Goal: Information Seeking & Learning: Find contact information

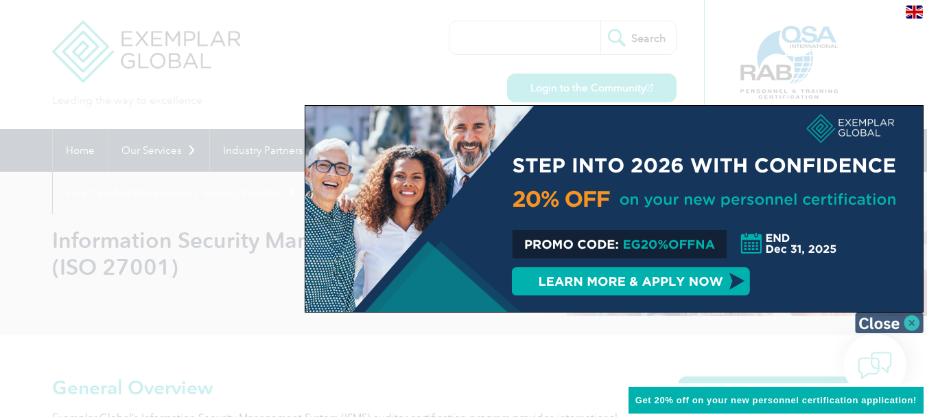
click at [897, 321] on img at bounding box center [889, 322] width 69 height 21
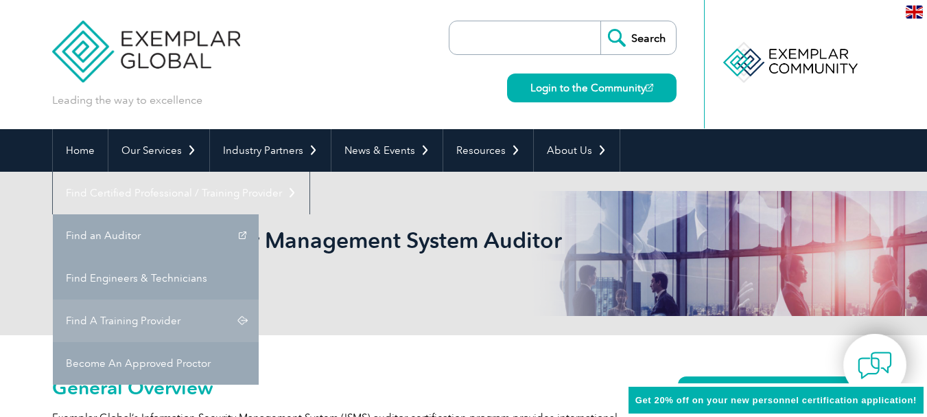
click at [259, 299] on link "Find A Training Provider" at bounding box center [156, 320] width 206 height 43
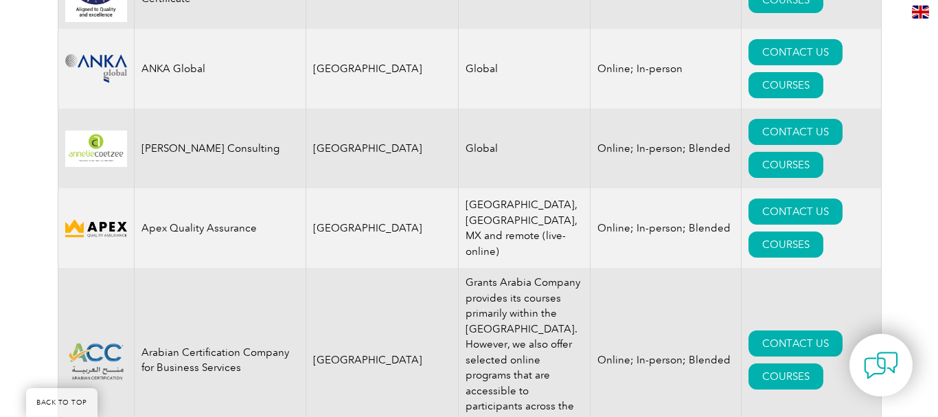
scroll to position [1716, 0]
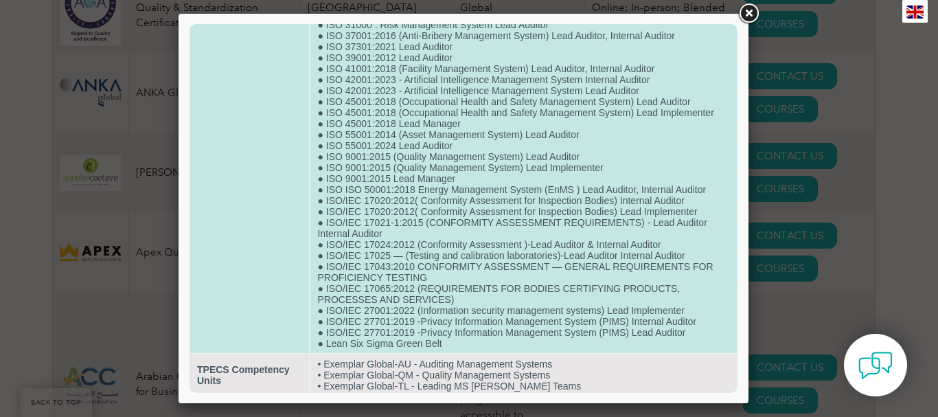
scroll to position [500, 0]
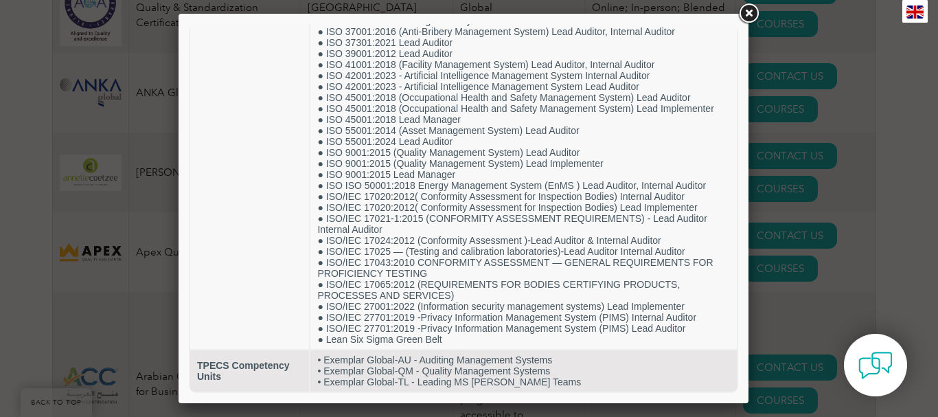
click at [746, 7] on link at bounding box center [748, 13] width 25 height 25
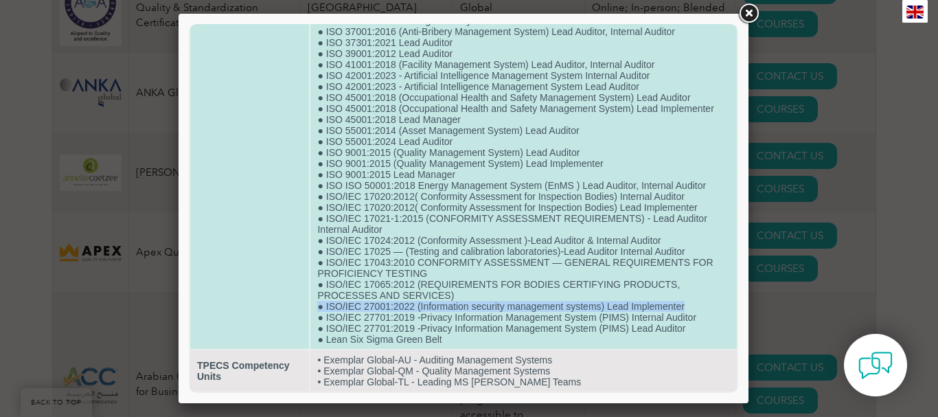
drag, startPoint x: 685, startPoint y: 305, endPoint x: 314, endPoint y: 303, distance: 371.4
copy td "● ISO/IEC 27001:2022 (Information security management systems) Lead Implementer"
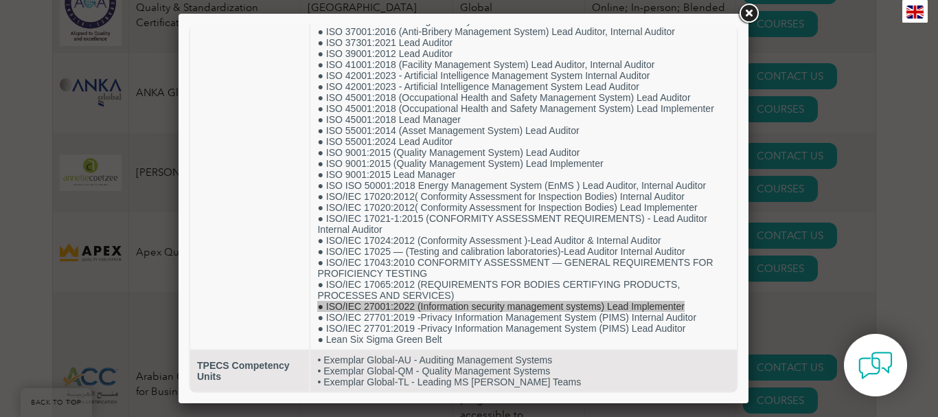
click at [745, 13] on link at bounding box center [748, 13] width 25 height 25
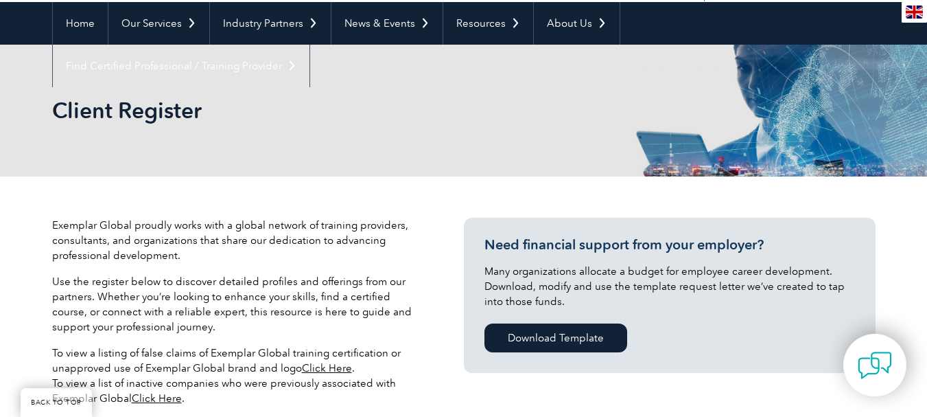
scroll to position [343, 0]
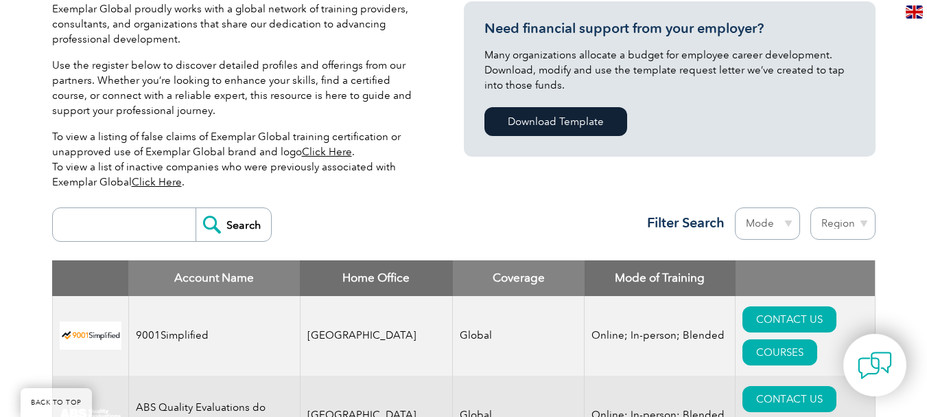
click at [119, 217] on input "search" at bounding box center [128, 224] width 136 height 33
click at [779, 219] on select "Mode Online In-person Blended" at bounding box center [767, 223] width 65 height 32
click at [833, 214] on select "Region Australia Bahrain Bangladesh Brazil Canada Colombia Dominican Republic E…" at bounding box center [843, 223] width 65 height 32
select select "India"
click at [811, 207] on select "Region Australia Bahrain Bangladesh Brazil Canada Colombia Dominican Republic E…" at bounding box center [843, 223] width 65 height 32
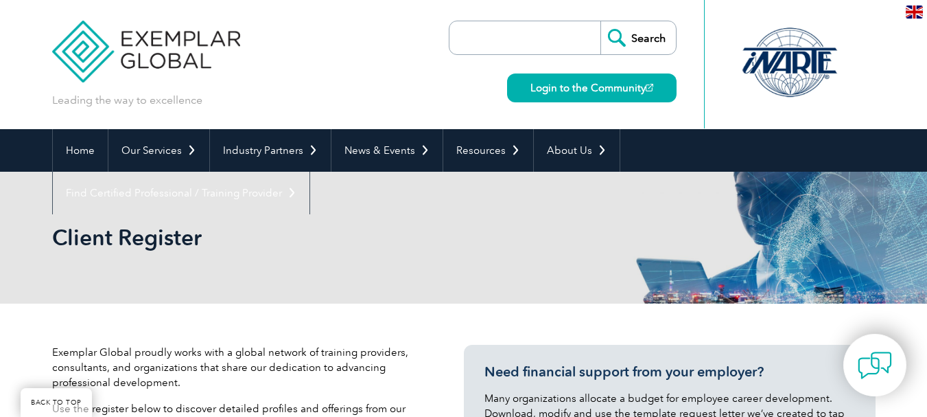
select select "India"
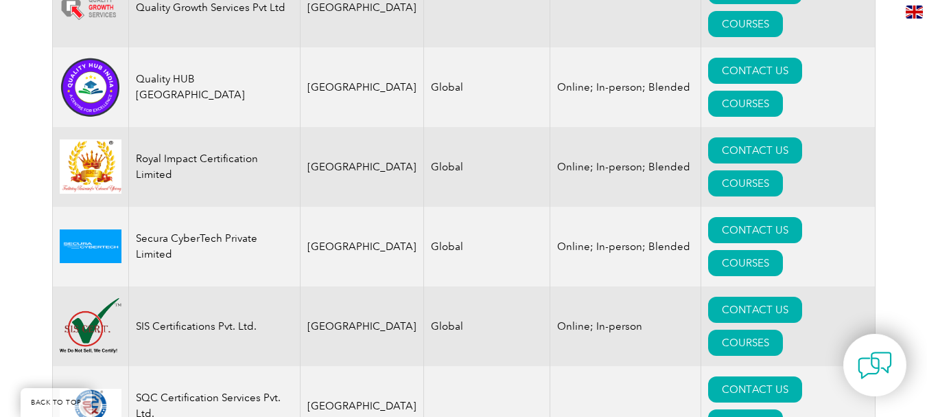
scroll to position [3158, 0]
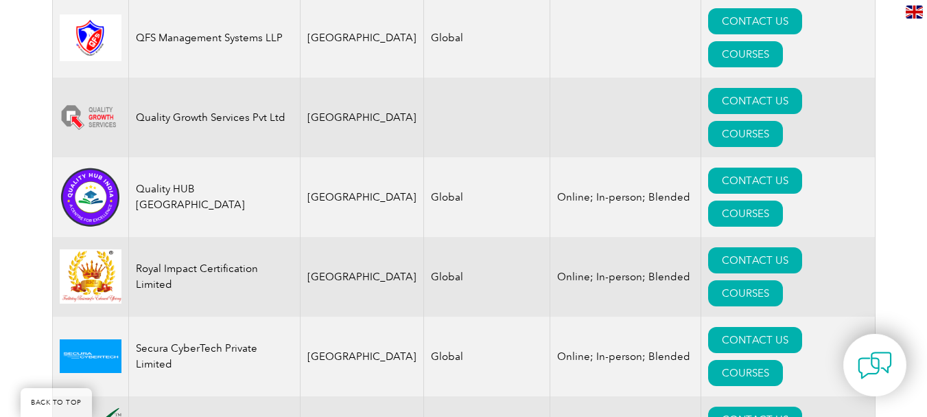
scroll to position [3021, 0]
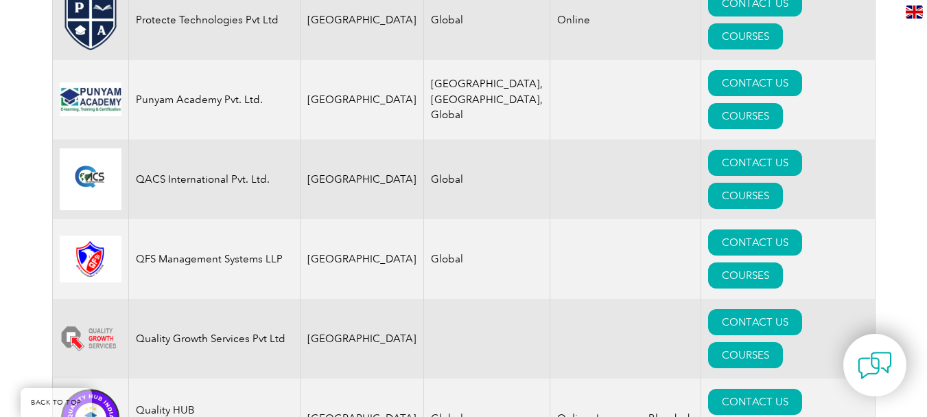
scroll to position [2815, 0]
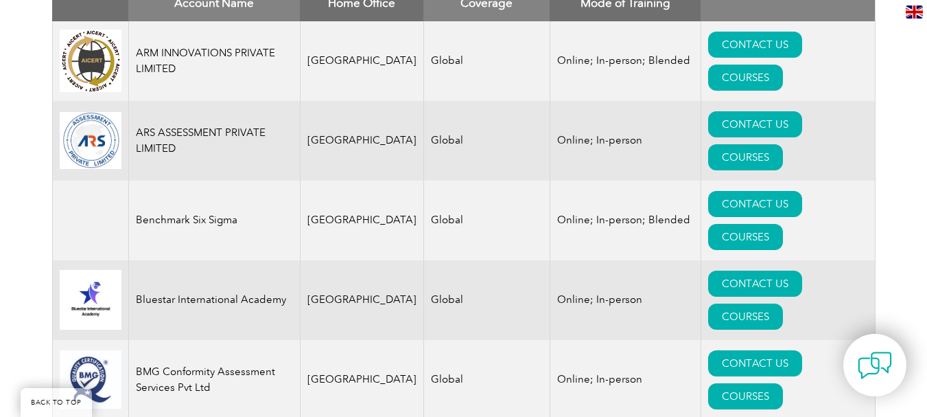
scroll to position [549, 0]
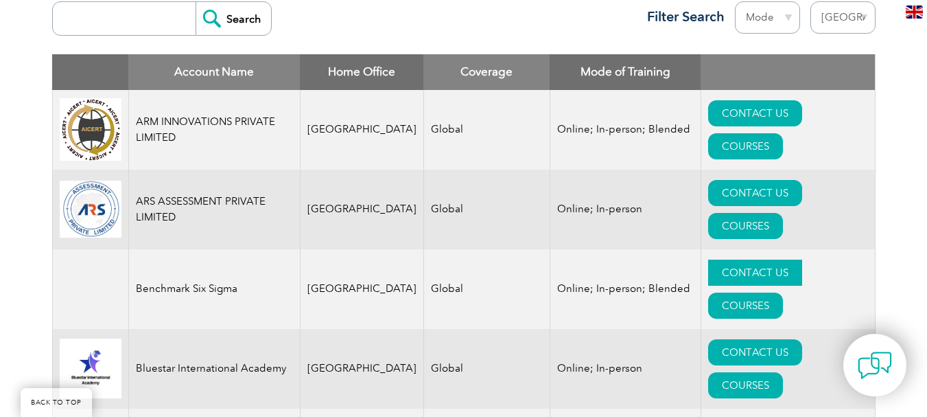
click at [723, 260] on link "CONTACT US" at bounding box center [755, 273] width 94 height 26
click at [708, 339] on link "CONTACT US" at bounding box center [755, 352] width 94 height 26
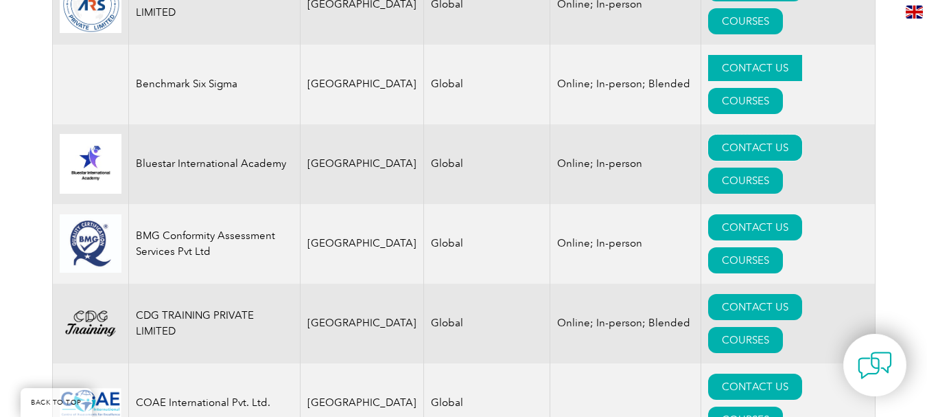
scroll to position [755, 0]
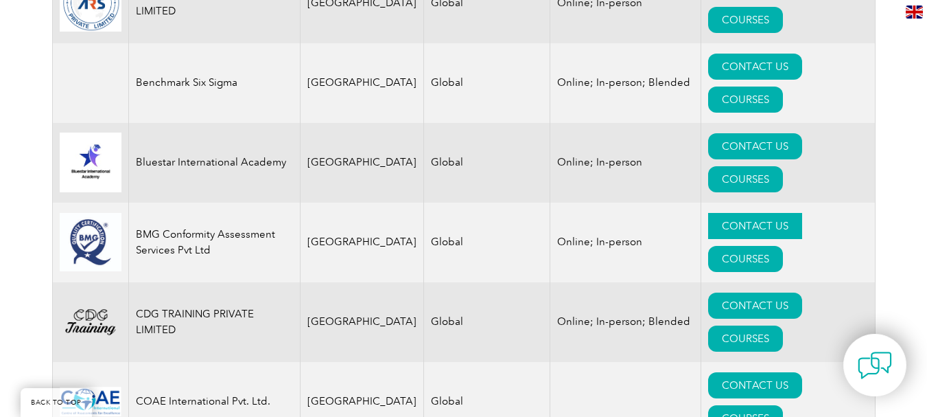
click at [708, 213] on link "CONTACT US" at bounding box center [755, 226] width 94 height 26
click at [708, 292] on link "CONTACT US" at bounding box center [755, 305] width 94 height 26
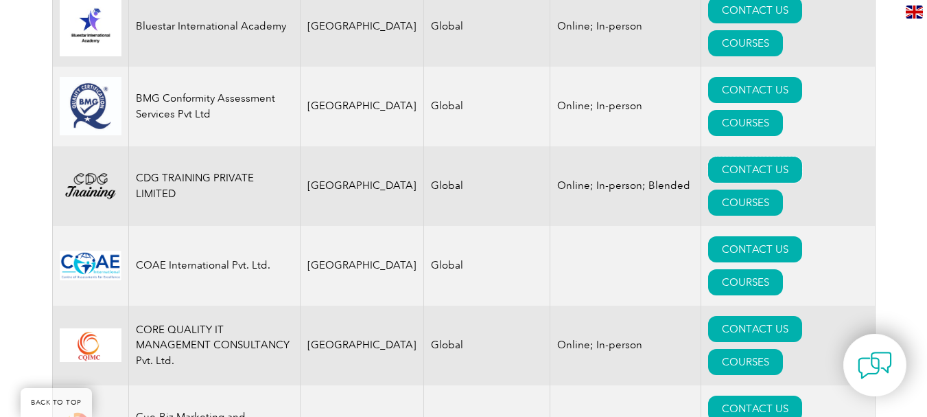
scroll to position [892, 0]
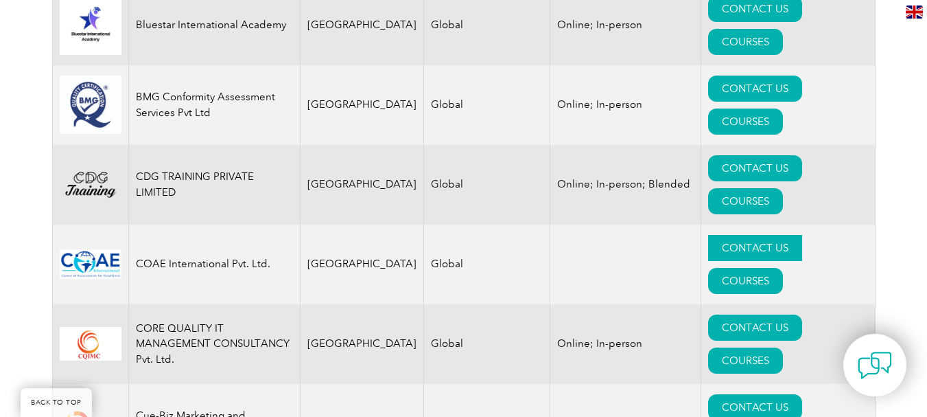
click at [708, 235] on link "CONTACT US" at bounding box center [755, 248] width 94 height 26
click at [739, 314] on link "CONTACT US" at bounding box center [755, 327] width 94 height 26
click at [708, 394] on link "CONTACT US" at bounding box center [755, 407] width 94 height 26
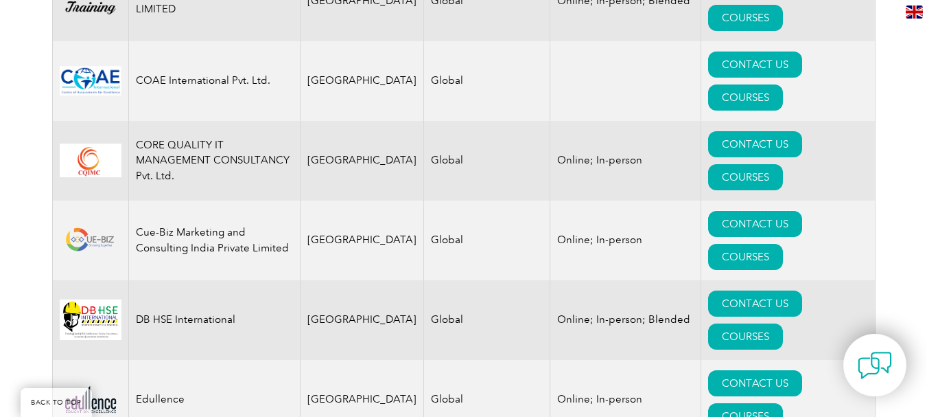
scroll to position [1098, 0]
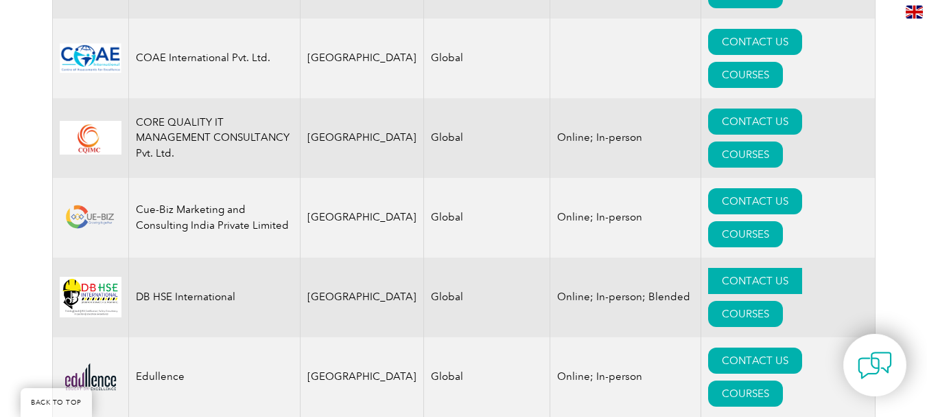
click at [708, 268] on link "CONTACT US" at bounding box center [755, 281] width 94 height 26
click at [708, 347] on link "CONTACT US" at bounding box center [755, 360] width 94 height 26
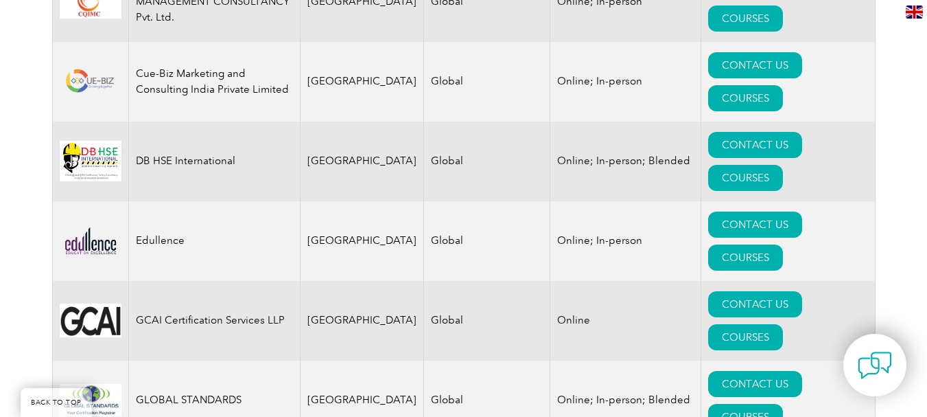
scroll to position [1236, 0]
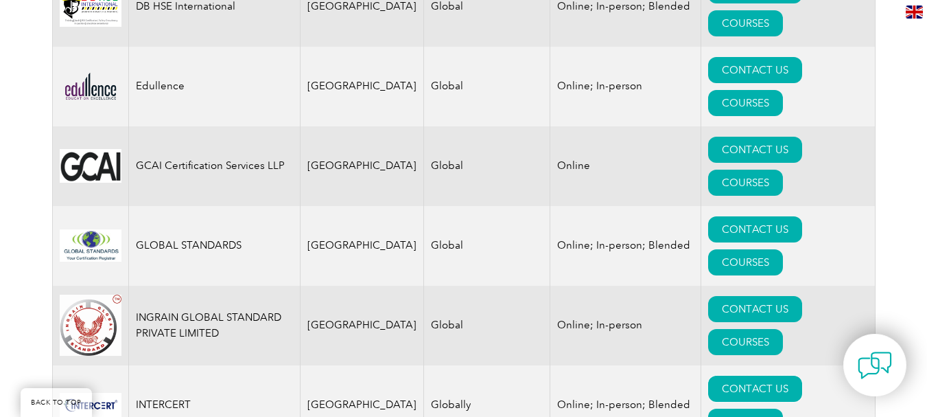
scroll to position [1442, 0]
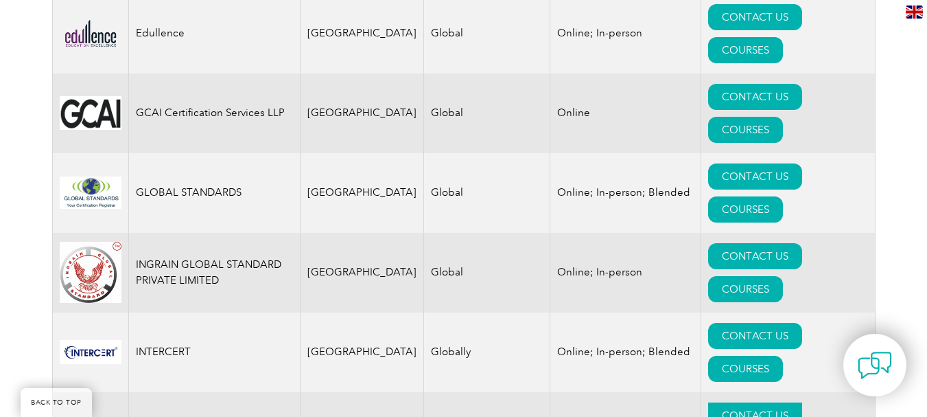
click at [715, 402] on link "CONTACT US" at bounding box center [755, 415] width 94 height 26
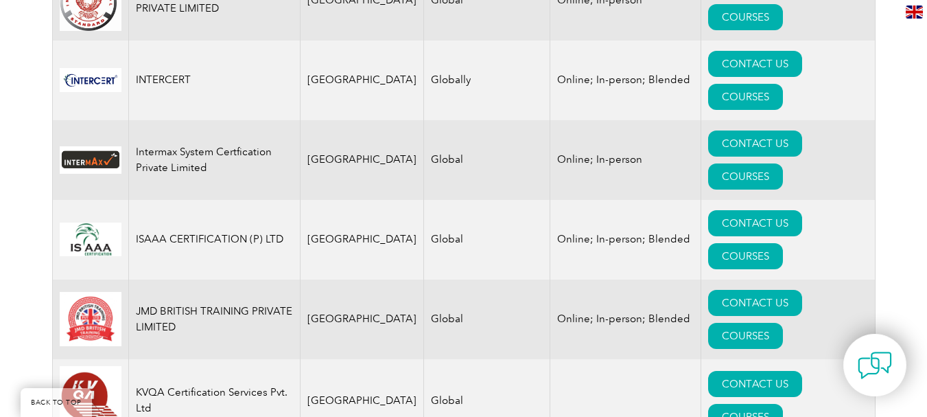
scroll to position [1716, 0]
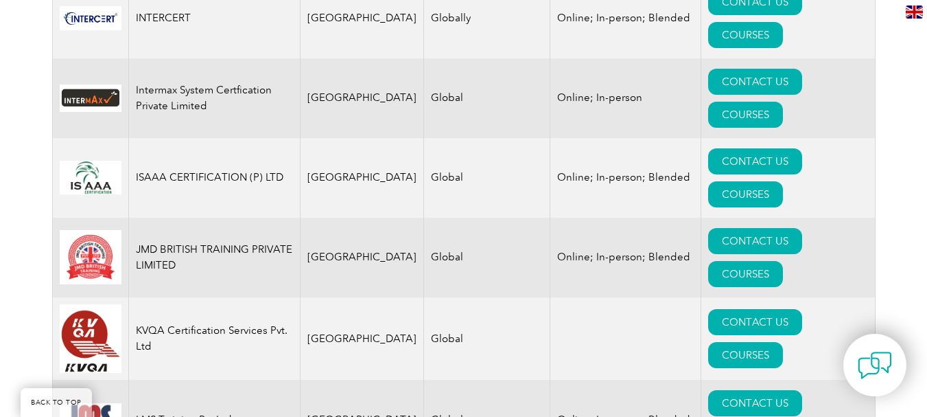
scroll to position [1854, 0]
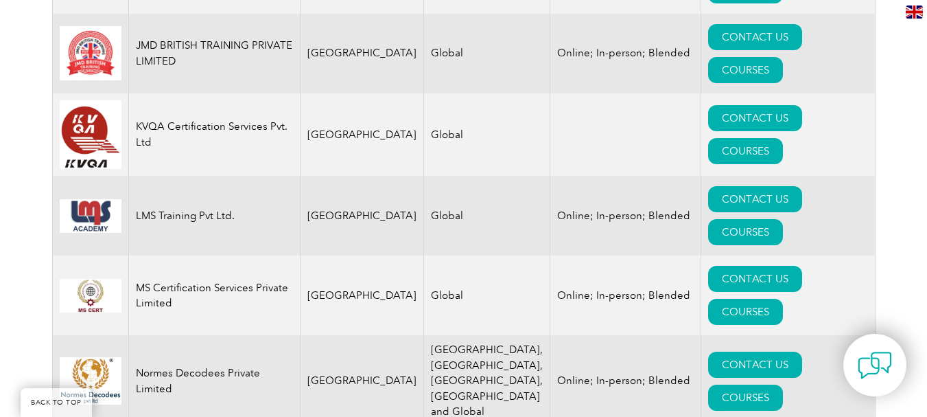
scroll to position [1991, 0]
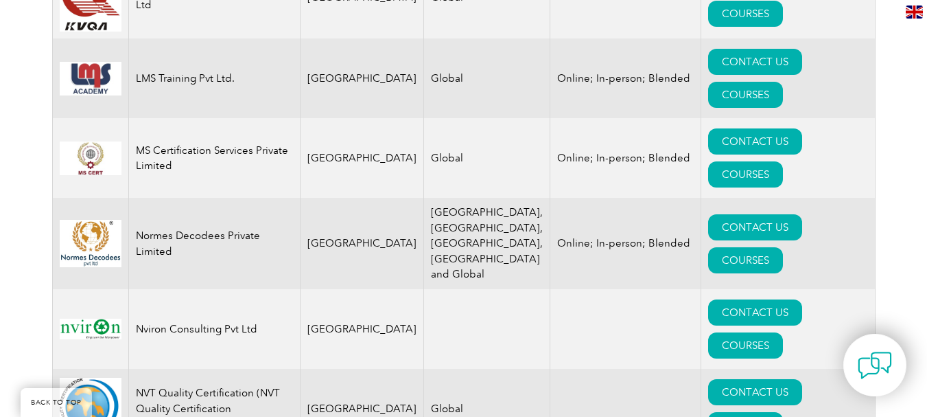
scroll to position [2128, 0]
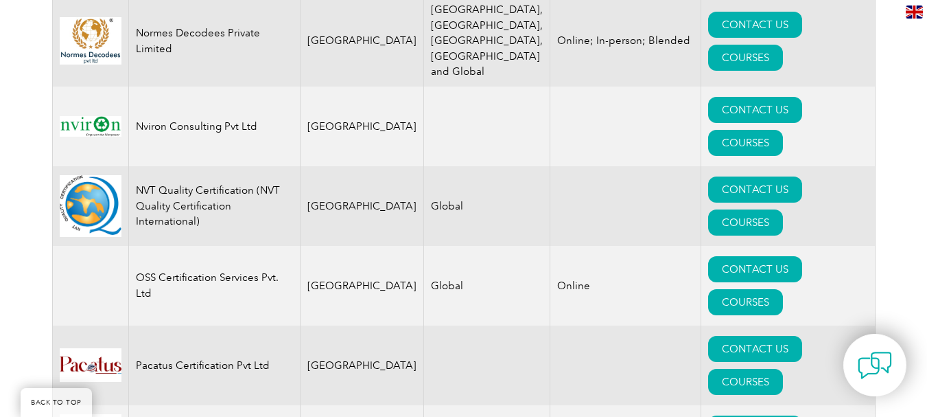
scroll to position [2334, 0]
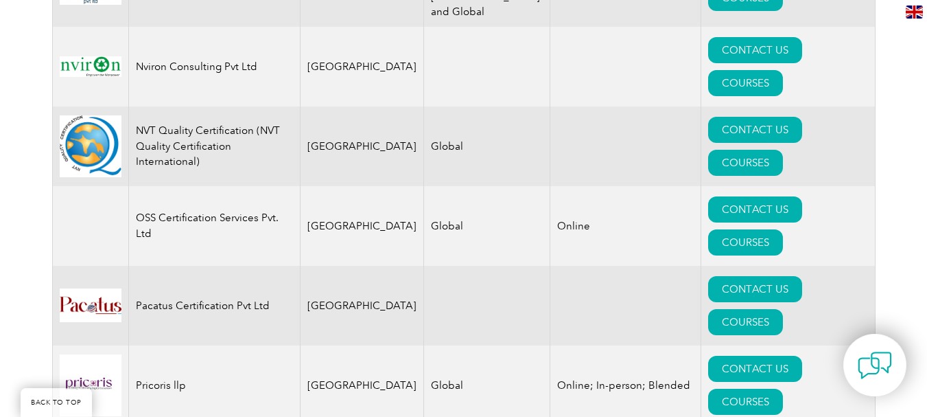
scroll to position [2403, 0]
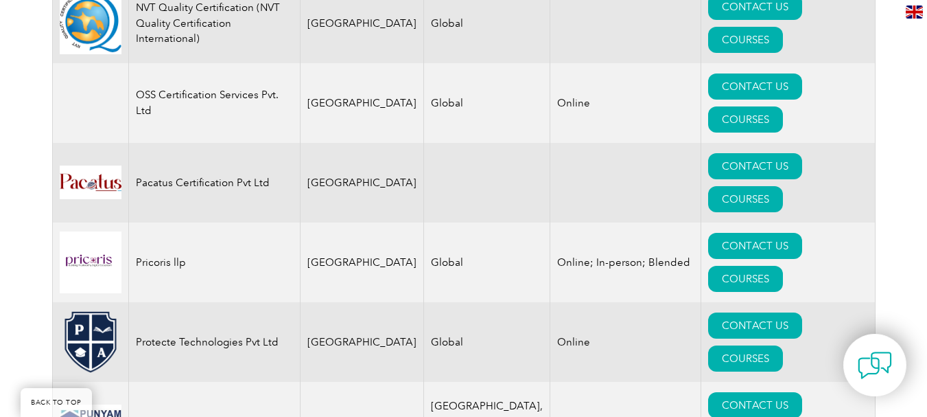
scroll to position [2677, 0]
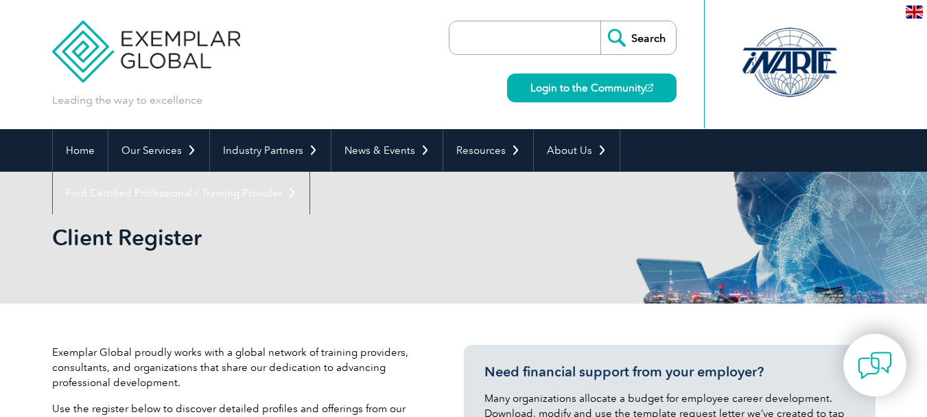
select select "[GEOGRAPHIC_DATA]"
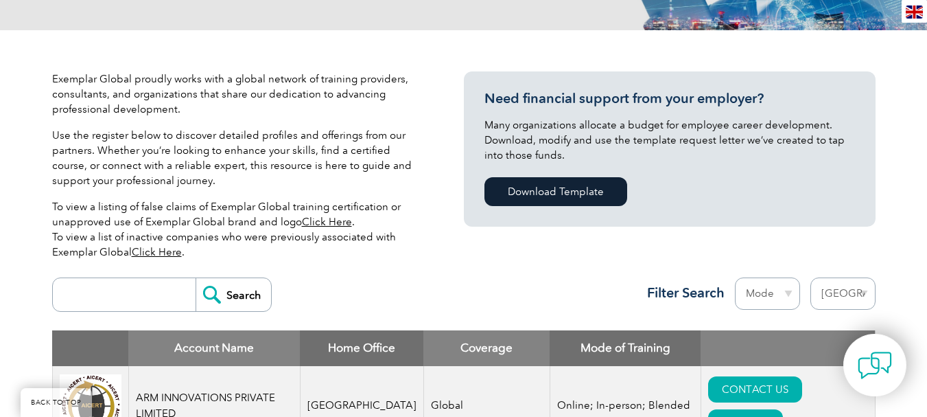
scroll to position [322, 0]
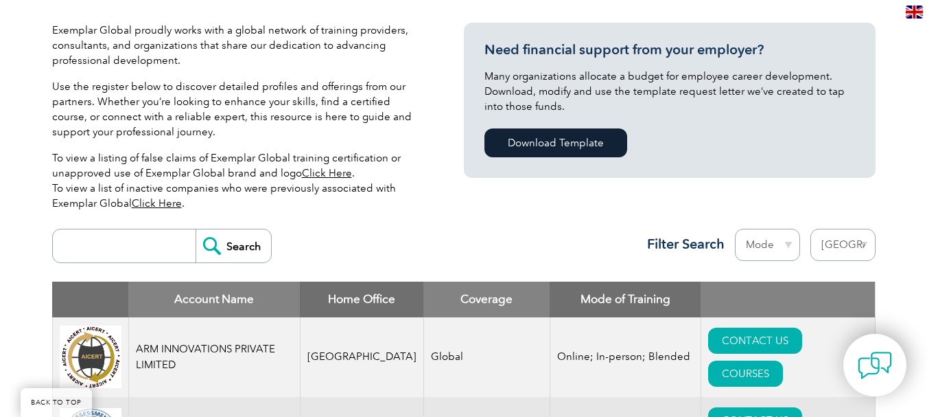
click at [128, 244] on input "search" at bounding box center [128, 245] width 136 height 33
click at [781, 235] on select "Mode Online In-person Blended" at bounding box center [767, 245] width 65 height 32
click at [107, 245] on input "search" at bounding box center [128, 245] width 136 height 33
type input "Hyderabad"
click at [196, 229] on input "Search" at bounding box center [234, 245] width 76 height 33
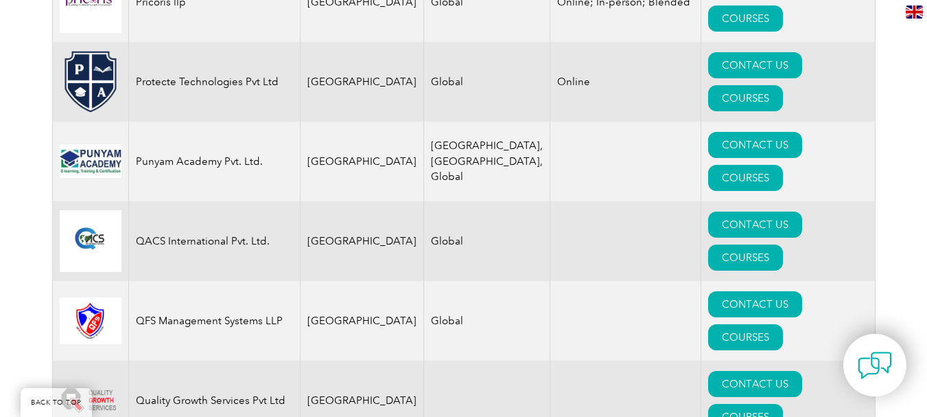
scroll to position [2793, 0]
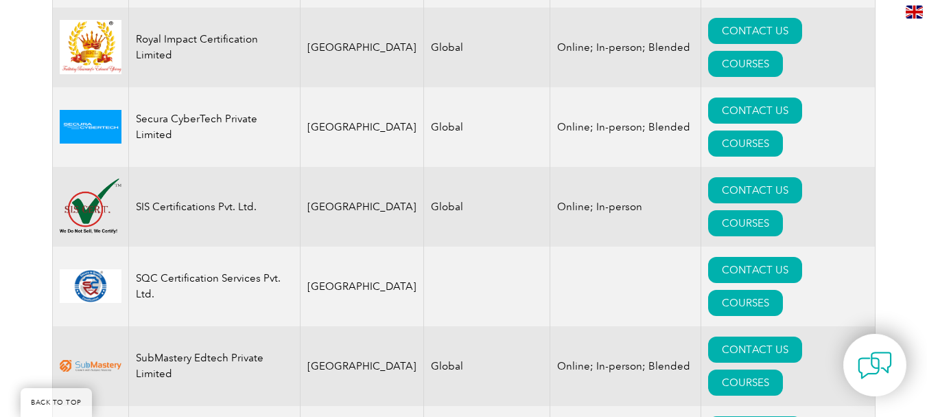
scroll to position [3617, 0]
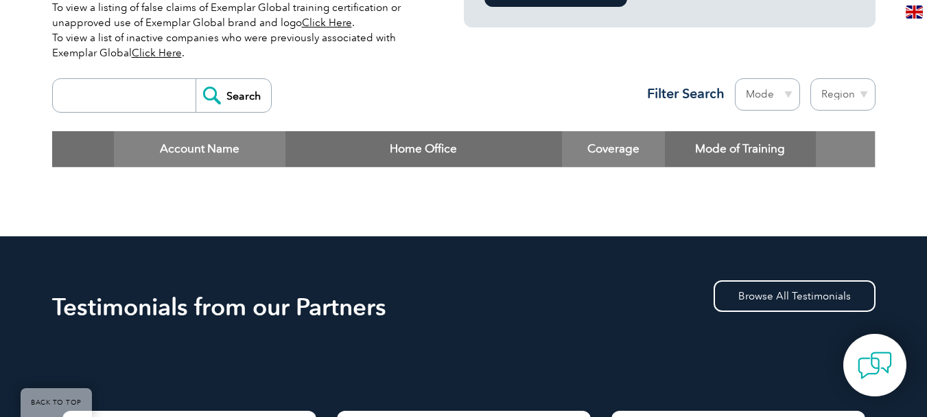
scroll to position [481, 0]
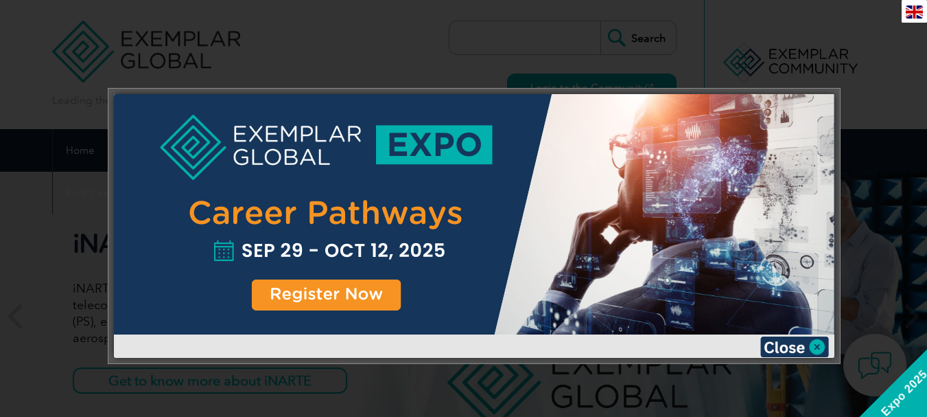
click at [357, 282] on div at bounding box center [474, 214] width 721 height 240
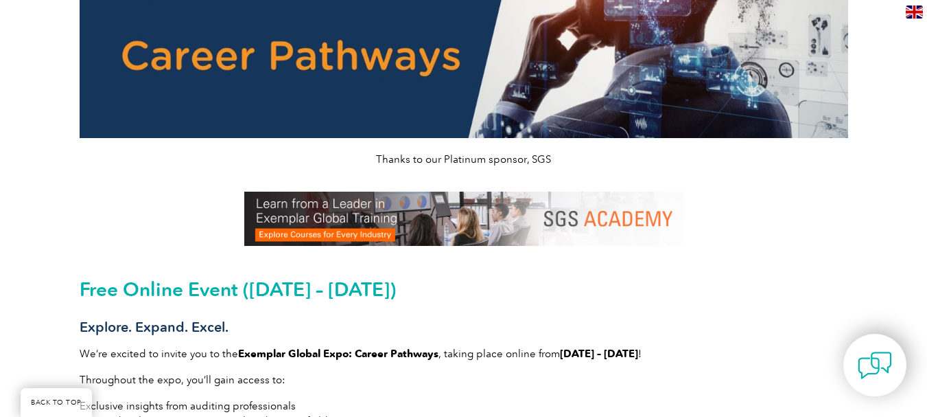
scroll to position [275, 0]
